Goal: Information Seeking & Learning: Learn about a topic

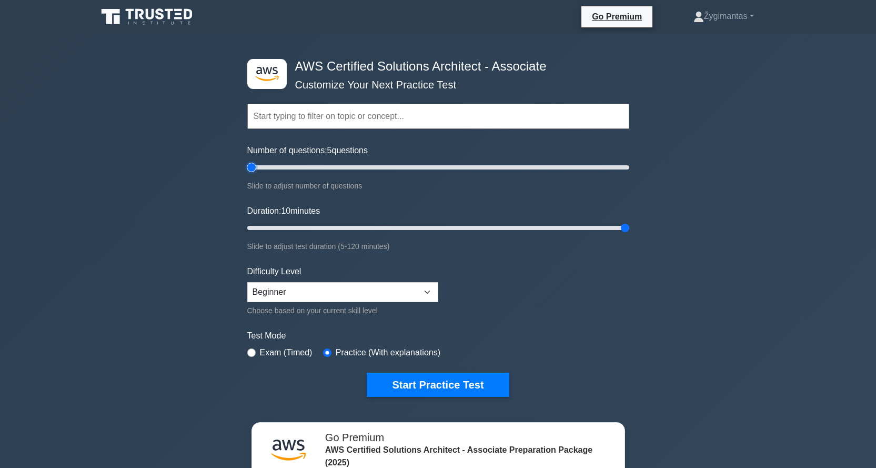
drag, startPoint x: 615, startPoint y: 166, endPoint x: 250, endPoint y: 168, distance: 364.8
type input "5"
click at [250, 168] on input "Number of questions: 5 questions" at bounding box center [438, 167] width 382 height 13
drag, startPoint x: 628, startPoint y: 227, endPoint x: 246, endPoint y: 216, distance: 382.3
type input "5"
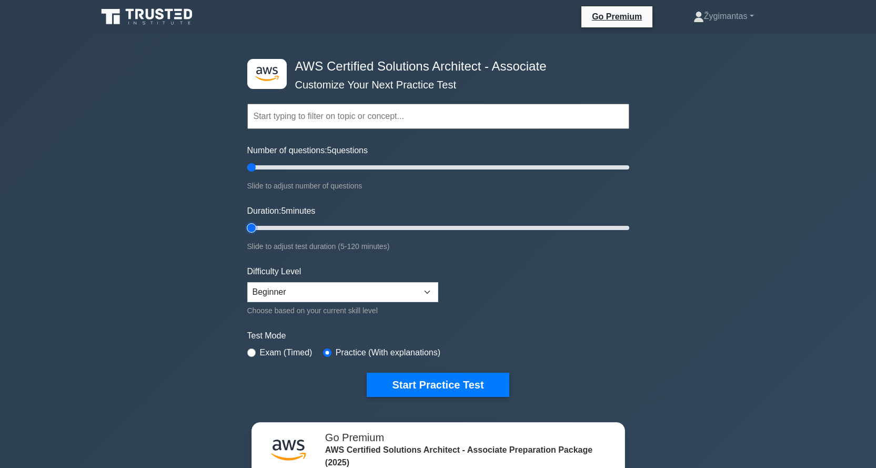
click at [247, 222] on input "Duration: 5 minutes" at bounding box center [438, 228] width 382 height 13
click at [427, 292] on select "Beginner Intermediate Expert" at bounding box center [342, 292] width 191 height 20
click at [247, 282] on select "Beginner Intermediate Expert" at bounding box center [342, 292] width 191 height 20
click at [426, 382] on button "Start Practice Test" at bounding box center [438, 385] width 142 height 24
click at [387, 386] on button "Start Practice Test" at bounding box center [438, 385] width 142 height 24
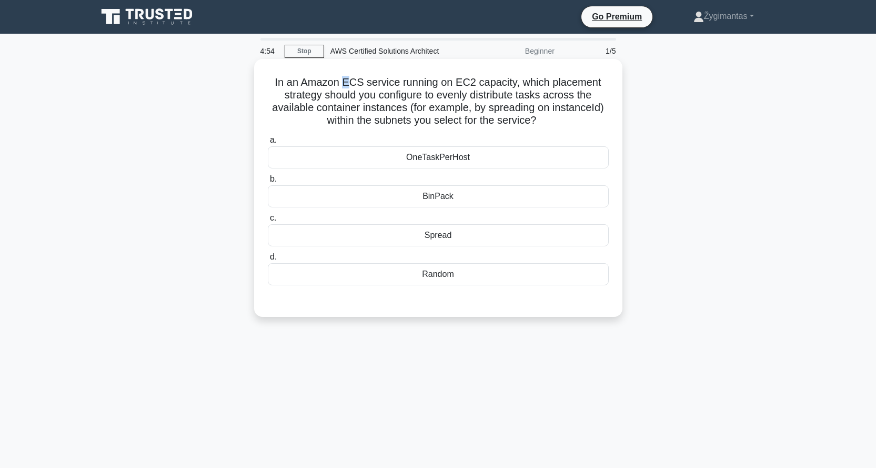
click at [344, 84] on h5 "In an Amazon ECS service running on EC2 capacity, which placement strategy shou…" at bounding box center [438, 102] width 343 height 52
click at [351, 83] on h5 "In an Amazon ECS service running on EC2 capacity, which placement strategy shou…" at bounding box center [438, 102] width 343 height 52
click at [361, 82] on h5 "In an Amazon ECS service running on EC2 capacity, which placement strategy shou…" at bounding box center [438, 102] width 343 height 52
drag, startPoint x: 361, startPoint y: 82, endPoint x: 303, endPoint y: 88, distance: 58.2
click at [303, 88] on h5 "In an Amazon ECS service running on EC2 capacity, which placement strategy shou…" at bounding box center [438, 102] width 343 height 52
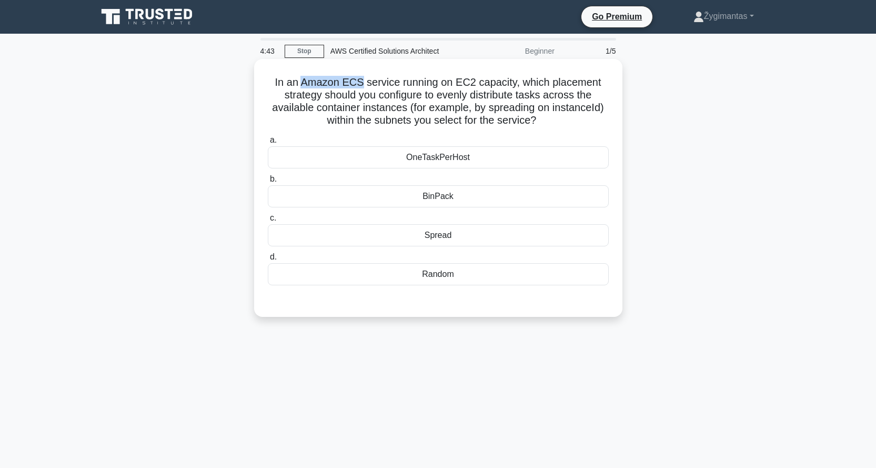
copy h5 "Amazon ECS"
drag, startPoint x: 409, startPoint y: 108, endPoint x: 273, endPoint y: 108, distance: 135.3
click at [273, 108] on h5 "In an Amazon ECS service running on EC2 capacity, which placement strategy shou…" at bounding box center [438, 102] width 343 height 52
click at [459, 238] on div "Spread" at bounding box center [438, 235] width 341 height 22
click at [268, 222] on input "c. Spread" at bounding box center [268, 218] width 0 height 7
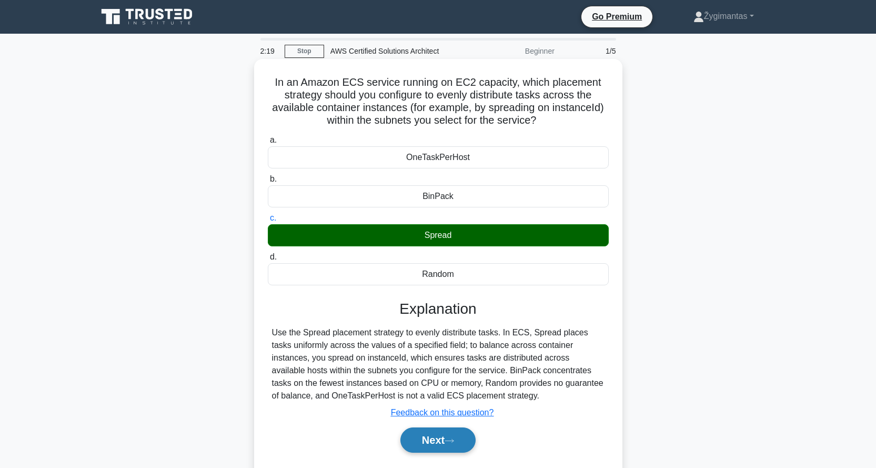
click at [441, 440] on button "Next" at bounding box center [438, 439] width 75 height 25
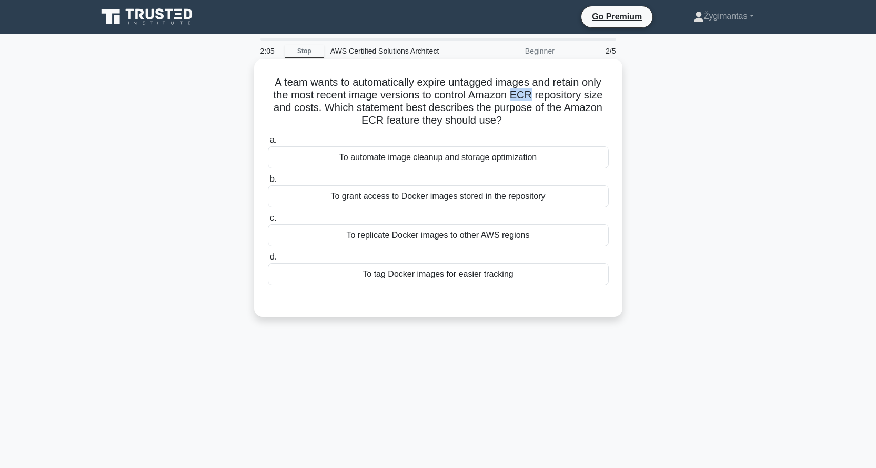
drag, startPoint x: 515, startPoint y: 95, endPoint x: 533, endPoint y: 95, distance: 17.9
click at [533, 95] on h5 "A team wants to automatically expire untagged images and retain only the most r…" at bounding box center [438, 102] width 343 height 52
click at [491, 97] on h5 "A team wants to automatically expire untagged images and retain only the most r…" at bounding box center [438, 102] width 343 height 52
drag, startPoint x: 474, startPoint y: 97, endPoint x: 532, endPoint y: 97, distance: 57.4
click at [532, 97] on h5 "A team wants to automatically expire untagged images and retain only the most r…" at bounding box center [438, 102] width 343 height 52
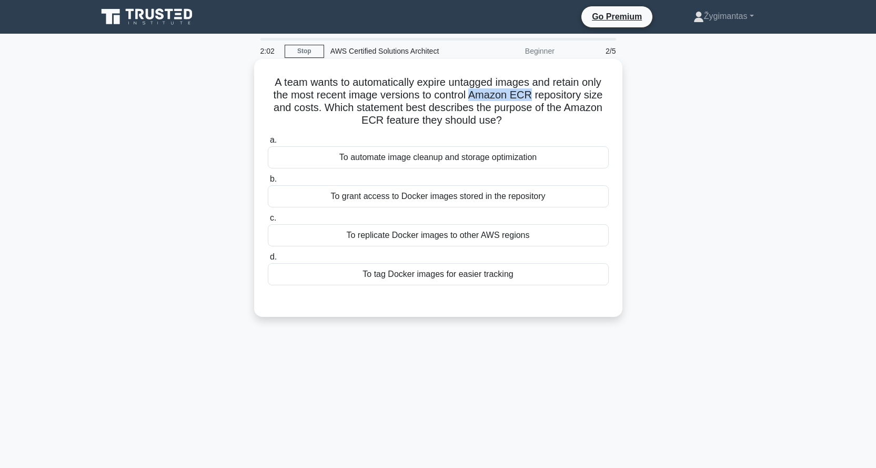
copy h5 "Amazon ECR"
click at [419, 157] on div "To automate image cleanup and storage optimization" at bounding box center [438, 157] width 341 height 22
click at [268, 144] on input "a. To automate image cleanup and storage optimization" at bounding box center [268, 140] width 0 height 7
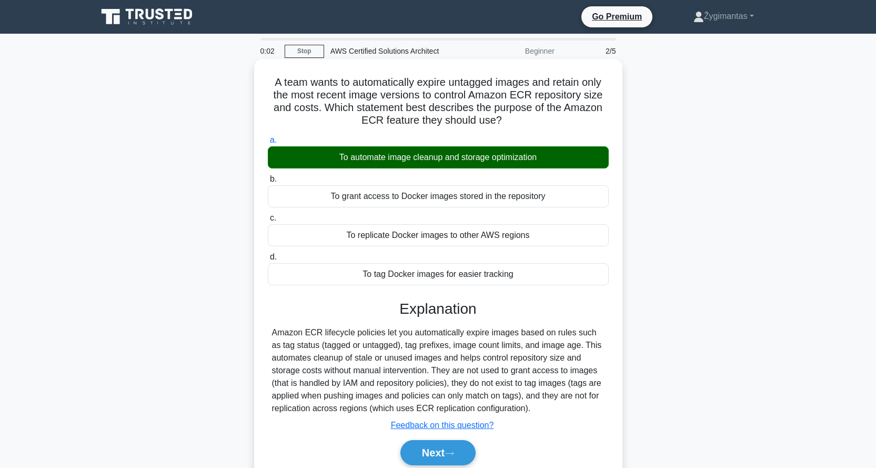
scroll to position [101, 0]
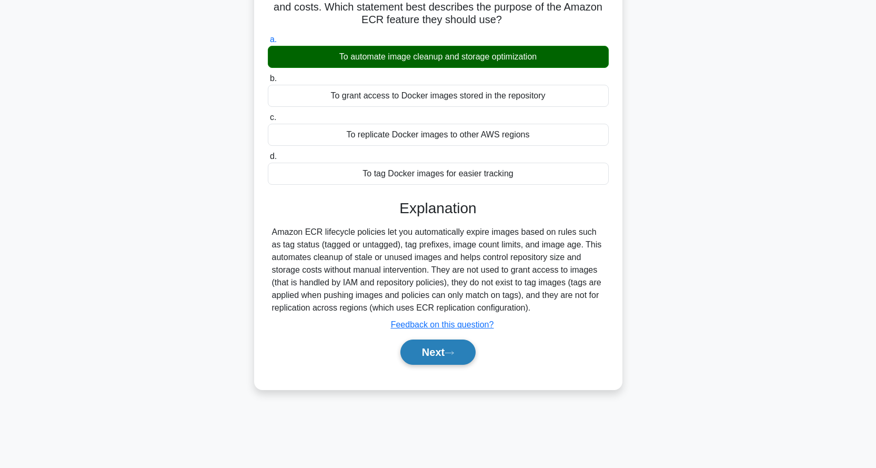
click at [447, 355] on button "Next" at bounding box center [438, 352] width 75 height 25
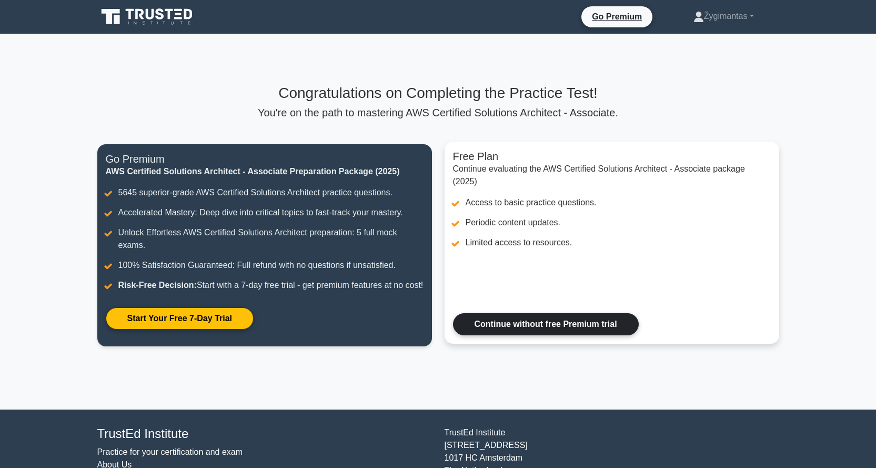
click at [533, 335] on link "Continue without free Premium trial" at bounding box center [546, 324] width 186 height 22
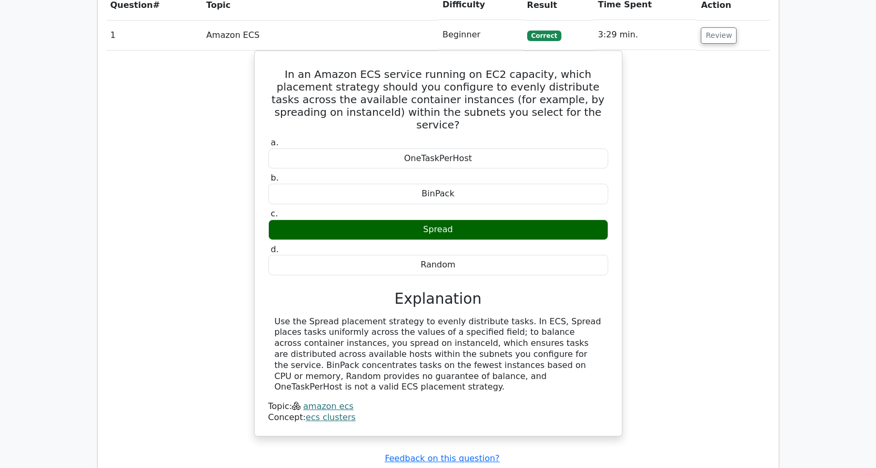
scroll to position [773, 0]
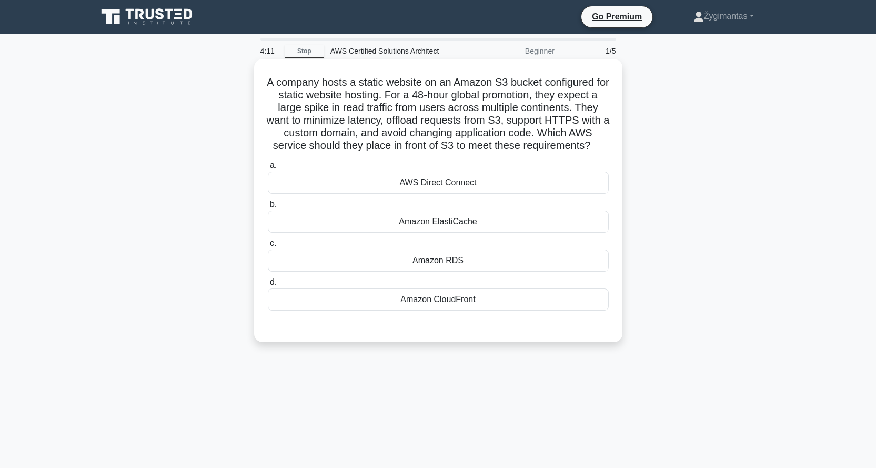
drag, startPoint x: 467, startPoint y: 158, endPoint x: 312, endPoint y: 106, distance: 164.1
click at [312, 106] on h5 "A company hosts a static website on an Amazon S3 bucket configured for static w…" at bounding box center [438, 114] width 343 height 77
drag, startPoint x: 487, startPoint y: 312, endPoint x: 270, endPoint y: 87, distance: 313.1
click at [270, 87] on div "A company hosts a static website on an Amazon S3 bucket configured for static w…" at bounding box center [438, 200] width 360 height 275
copy div "A company hosts a static website on an Amazon S3 bucket configured for static w…"
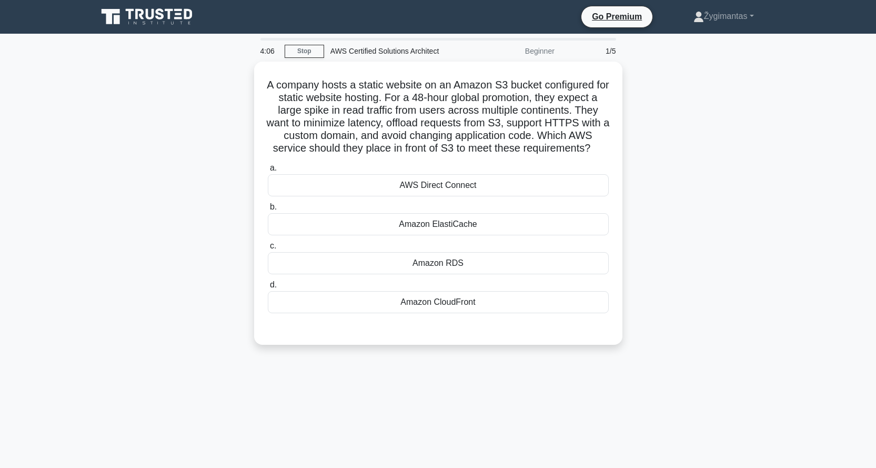
click at [673, 146] on div "A company hosts a static website on an Amazon S3 bucket configured for static w…" at bounding box center [438, 210] width 695 height 296
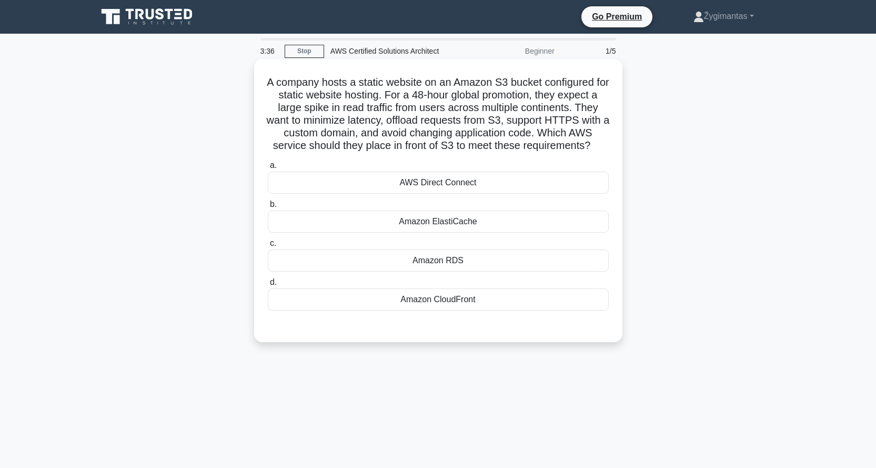
click at [445, 233] on div "Amazon ElastiCache" at bounding box center [438, 222] width 341 height 22
click at [268, 208] on input "b. Amazon ElastiCache" at bounding box center [268, 204] width 0 height 7
